Goal: Navigation & Orientation: Find specific page/section

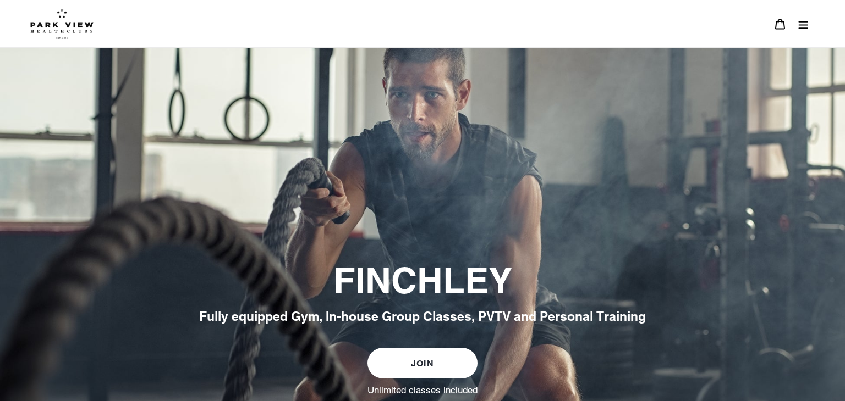
click at [804, 19] on icon "Menu" at bounding box center [802, 24] width 11 height 11
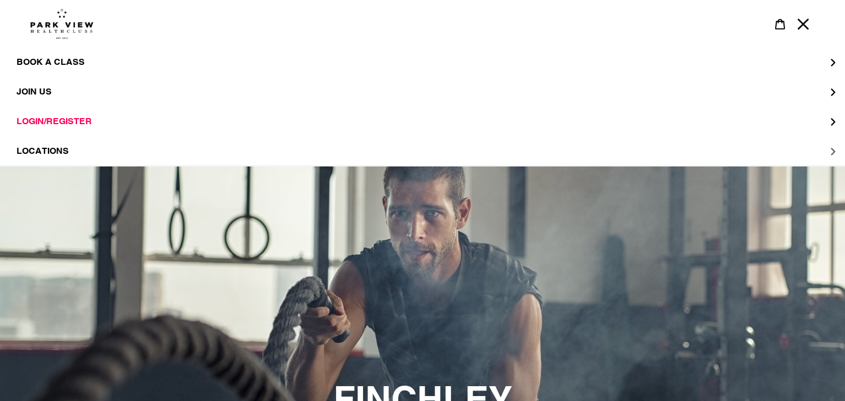
click at [732, 160] on button "LOCATIONS" at bounding box center [422, 151] width 845 height 30
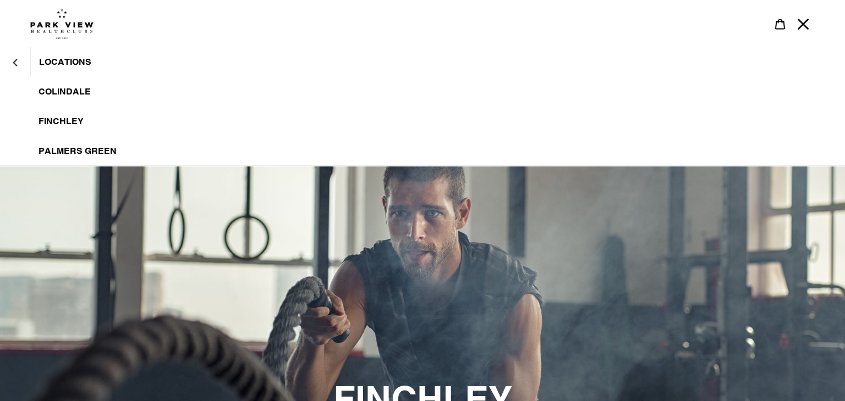
click at [59, 114] on link "Finchley" at bounding box center [422, 122] width 845 height 30
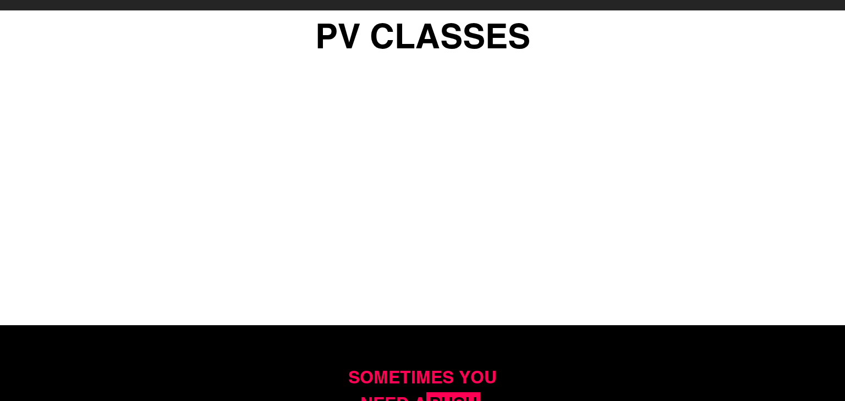
scroll to position [990, 0]
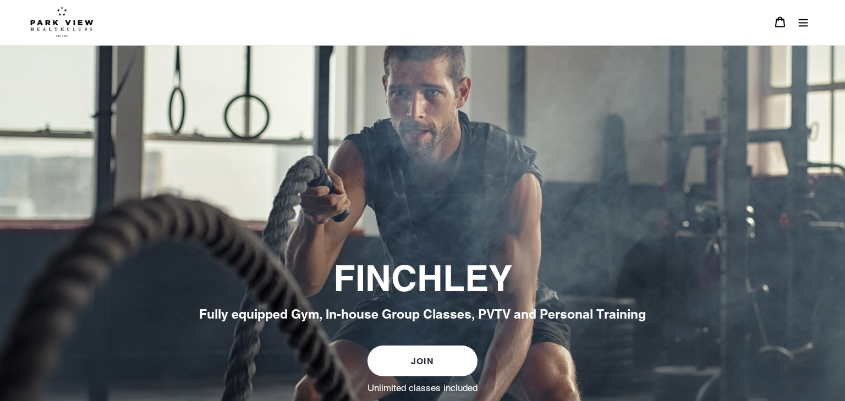
scroll to position [0, 0]
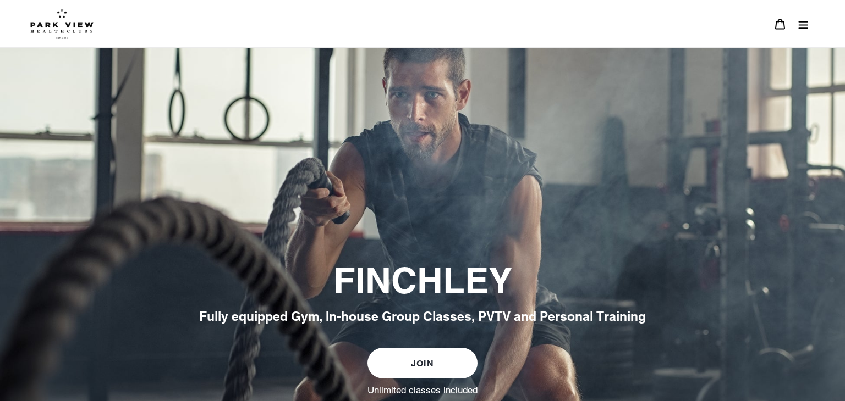
click at [808, 25] on button "Menu" at bounding box center [802, 24] width 23 height 24
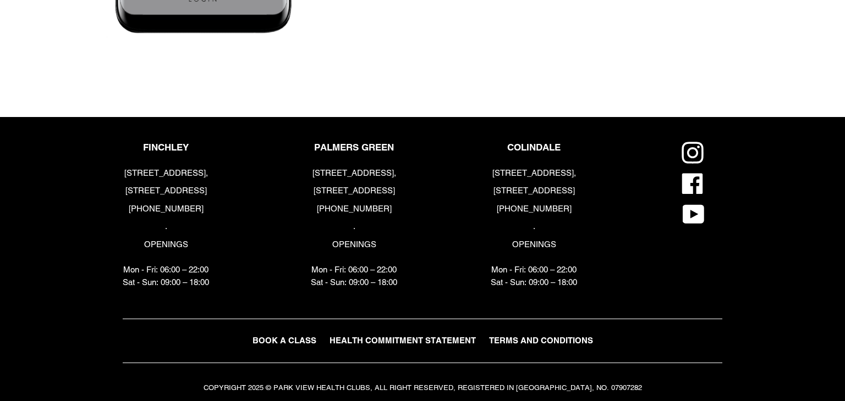
scroll to position [3339, 0]
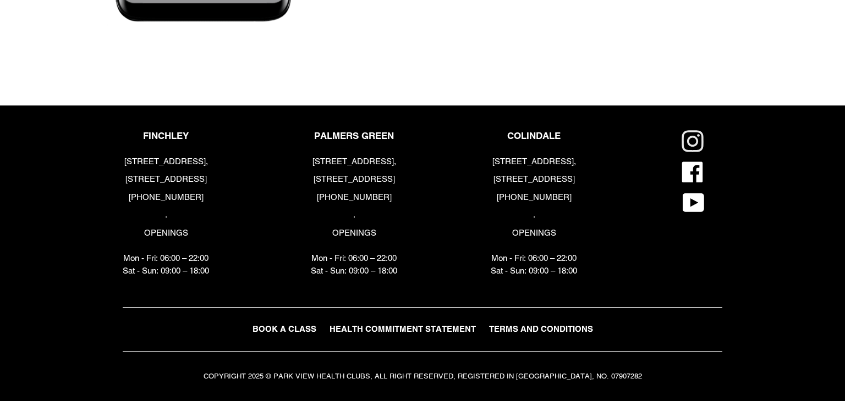
click at [691, 133] on icon at bounding box center [692, 141] width 22 height 22
